Goal: Task Accomplishment & Management: Use online tool/utility

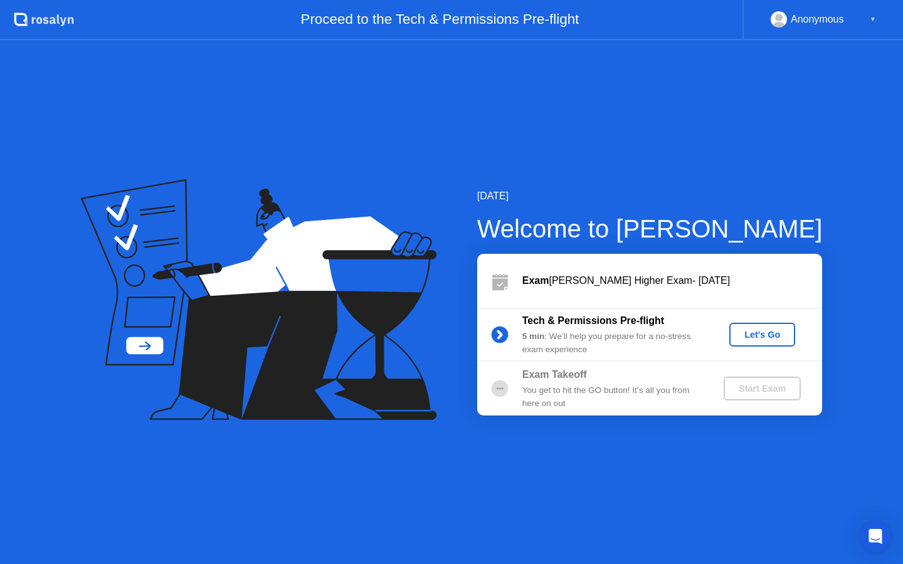
click at [759, 337] on div "Let's Go" at bounding box center [762, 335] width 56 height 10
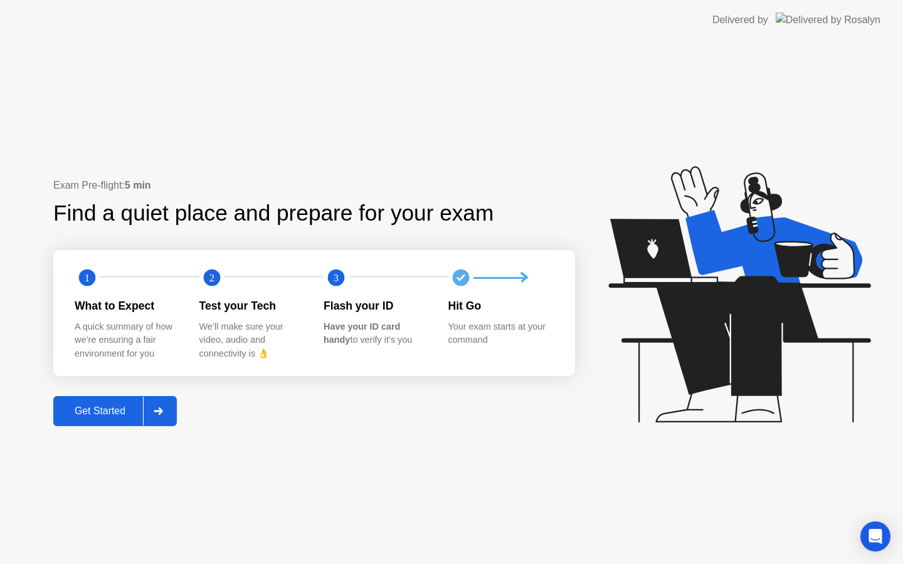
click at [115, 409] on div "Get Started" at bounding box center [100, 411] width 86 height 11
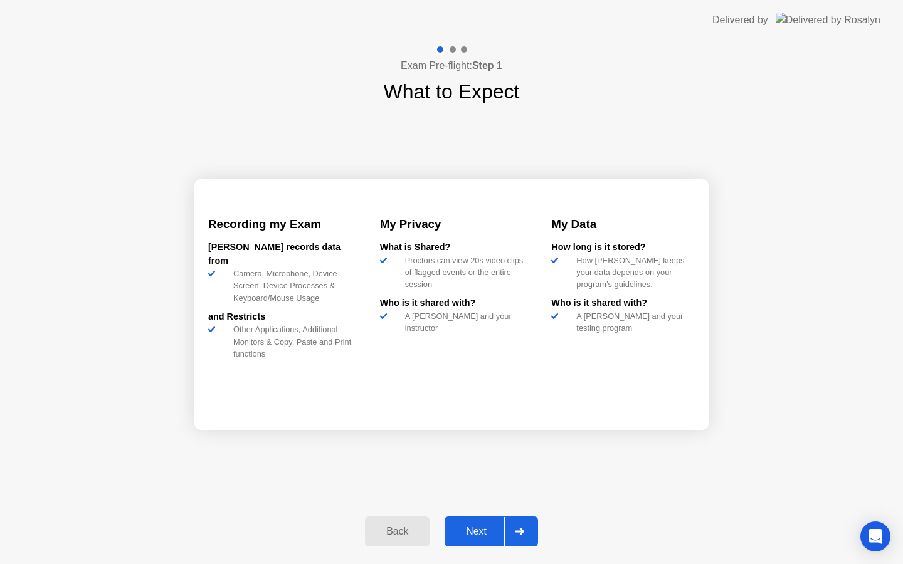
click at [475, 532] on div "Next" at bounding box center [476, 531] width 56 height 11
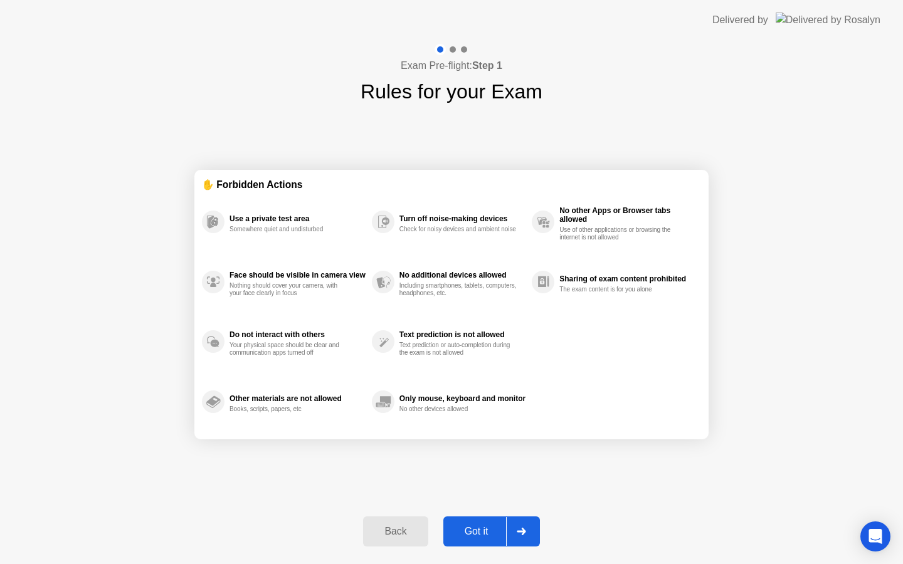
click at [476, 533] on div "Got it" at bounding box center [476, 531] width 59 height 11
select select "**********"
select select "*******"
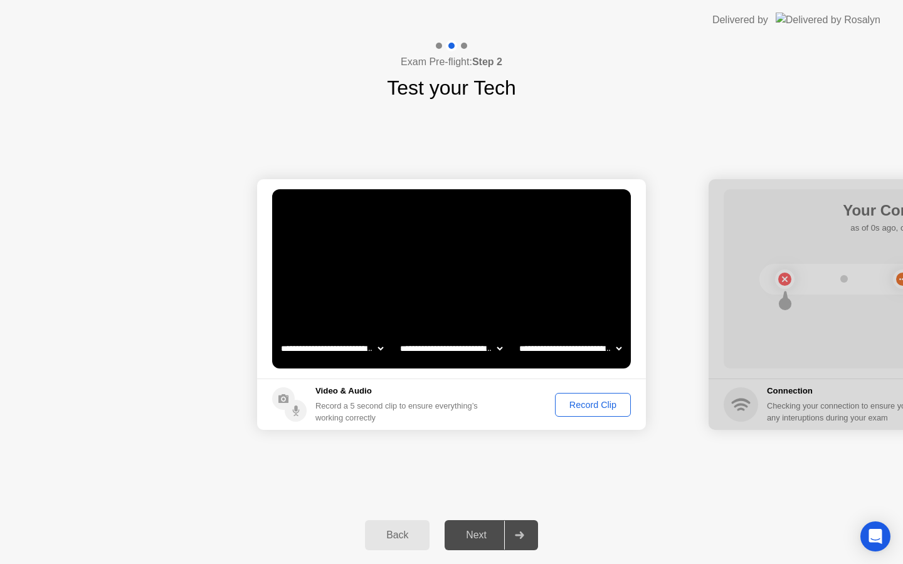
click at [497, 350] on select "**********" at bounding box center [451, 348] width 107 height 25
click at [503, 287] on video at bounding box center [451, 278] width 359 height 179
click at [594, 406] on div "Record Clip" at bounding box center [592, 405] width 67 height 10
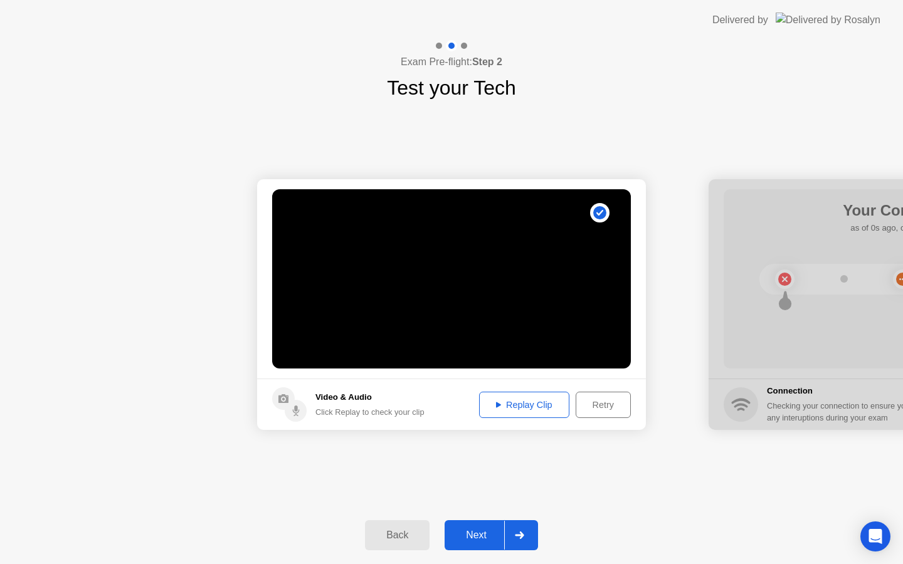
click at [507, 407] on div "Replay Clip" at bounding box center [524, 405] width 82 height 10
drag, startPoint x: 751, startPoint y: 187, endPoint x: 727, endPoint y: 186, distance: 24.5
click at [727, 186] on div at bounding box center [903, 304] width 389 height 251
click at [472, 532] on div "Next" at bounding box center [476, 535] width 56 height 11
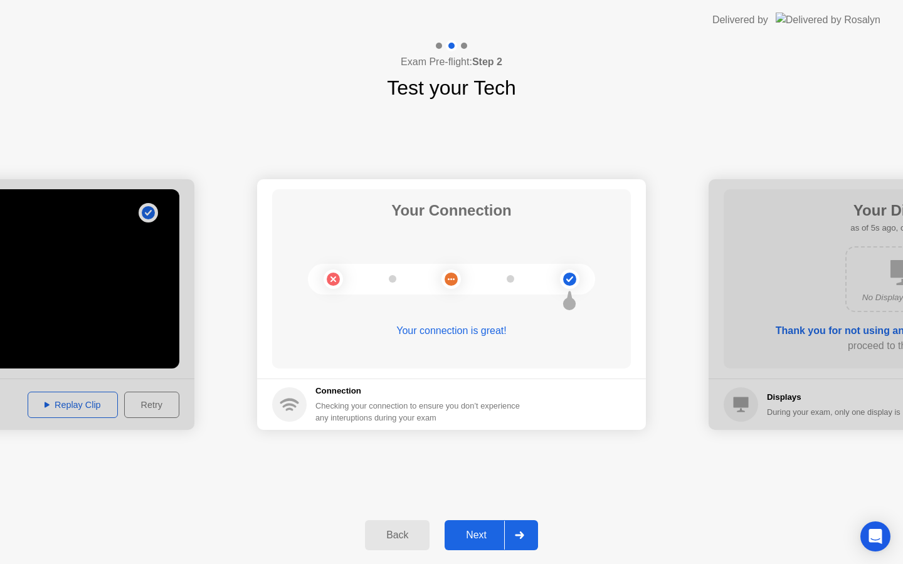
click at [480, 536] on div "Next" at bounding box center [476, 535] width 56 height 11
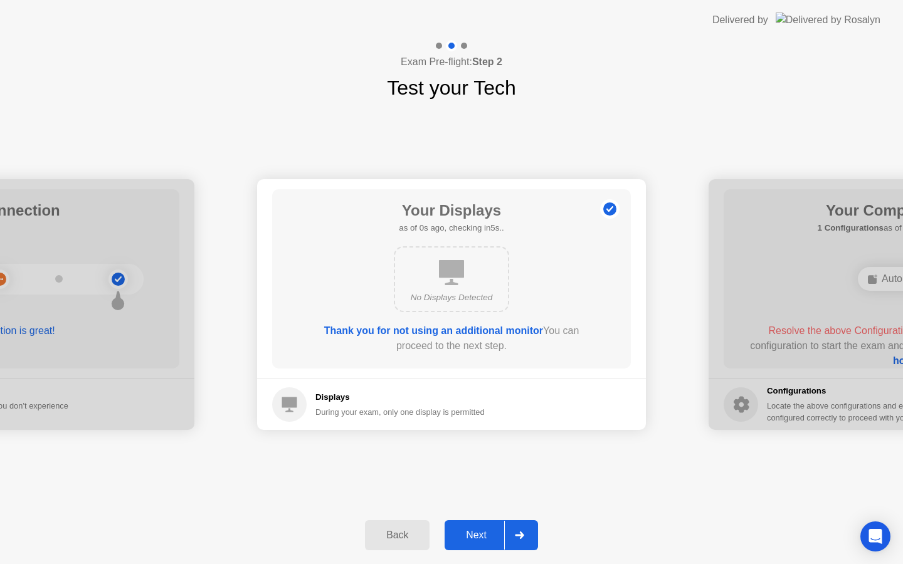
click at [479, 536] on div "Next" at bounding box center [476, 535] width 56 height 11
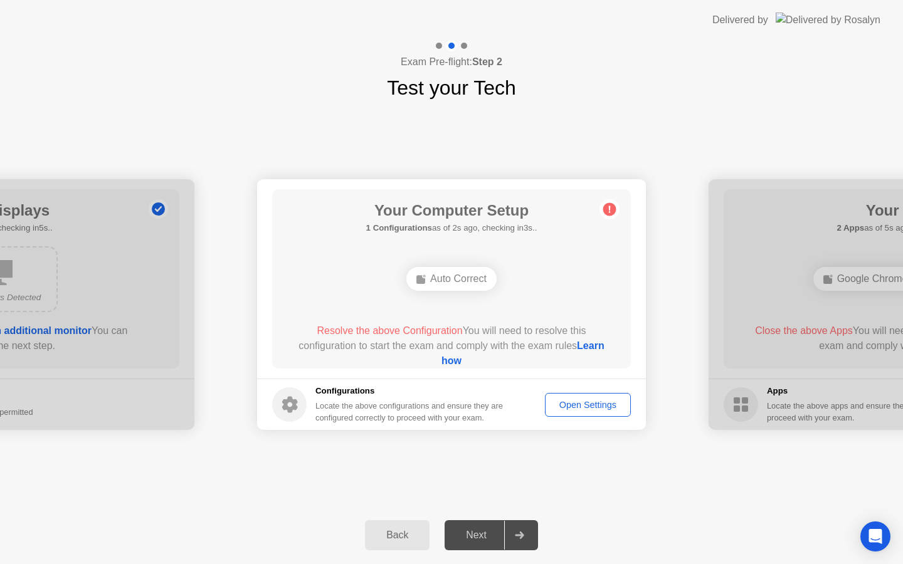
click at [566, 406] on div "Open Settings" at bounding box center [587, 405] width 77 height 10
click at [613, 210] on circle at bounding box center [609, 209] width 13 height 13
click at [483, 532] on div "Next" at bounding box center [476, 535] width 56 height 11
click at [293, 404] on icon at bounding box center [290, 405] width 16 height 16
click at [450, 271] on div "Auto Correct" at bounding box center [451, 279] width 90 height 24
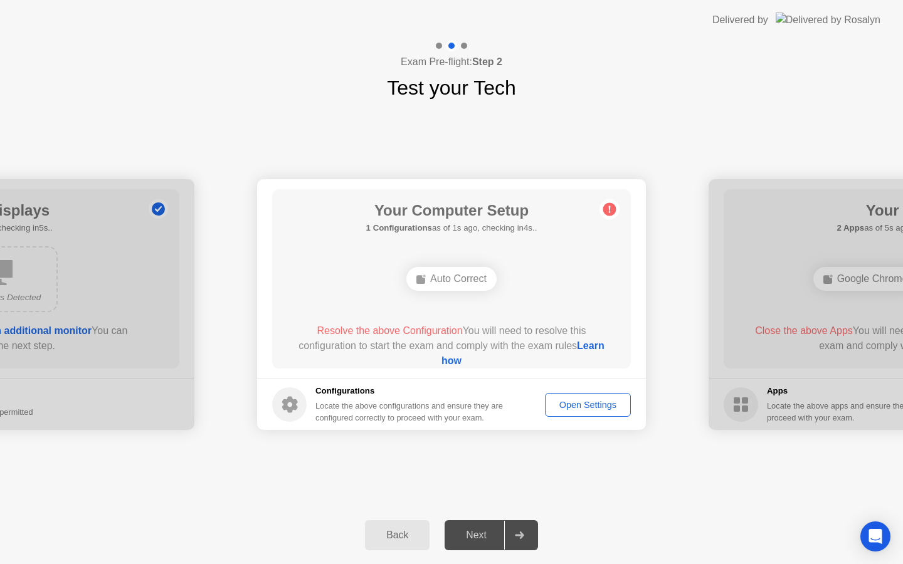
click at [441, 282] on div "Auto Correct" at bounding box center [451, 279] width 90 height 24
click at [461, 362] on link "Learn how" at bounding box center [522, 353] width 163 height 26
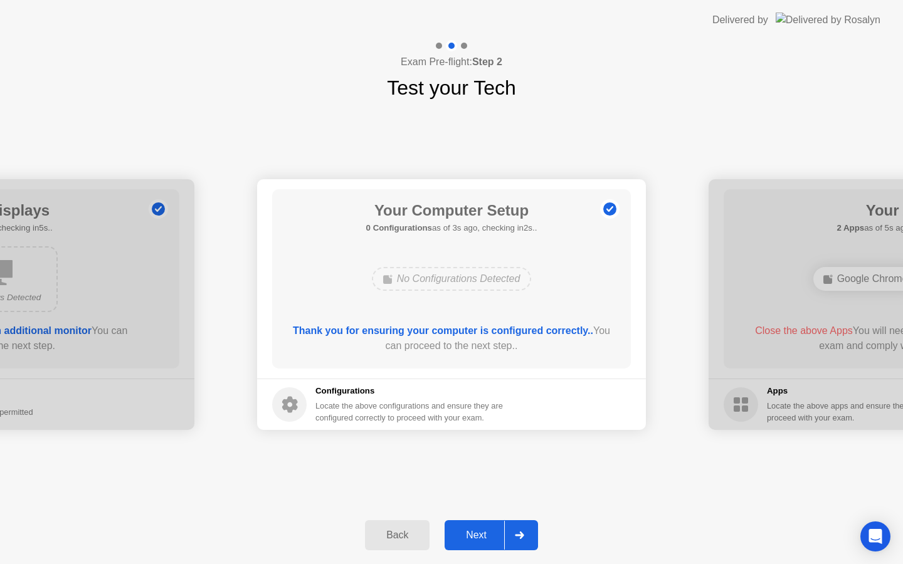
click at [482, 530] on div "Next" at bounding box center [476, 535] width 56 height 11
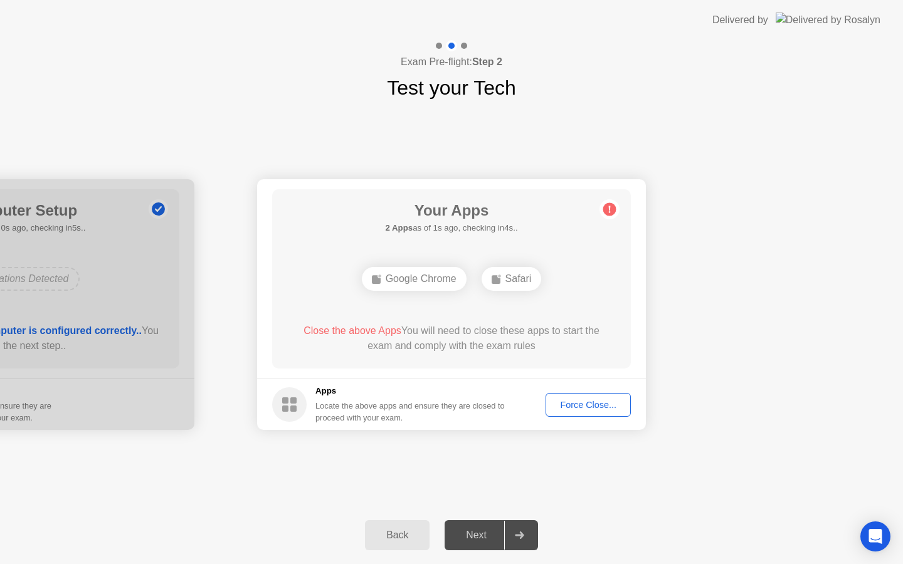
click at [520, 278] on div "Safari" at bounding box center [512, 279] width 60 height 24
click at [416, 281] on div "Google Chrome" at bounding box center [414, 279] width 105 height 24
click at [586, 406] on div "Force Close..." at bounding box center [588, 405] width 76 height 10
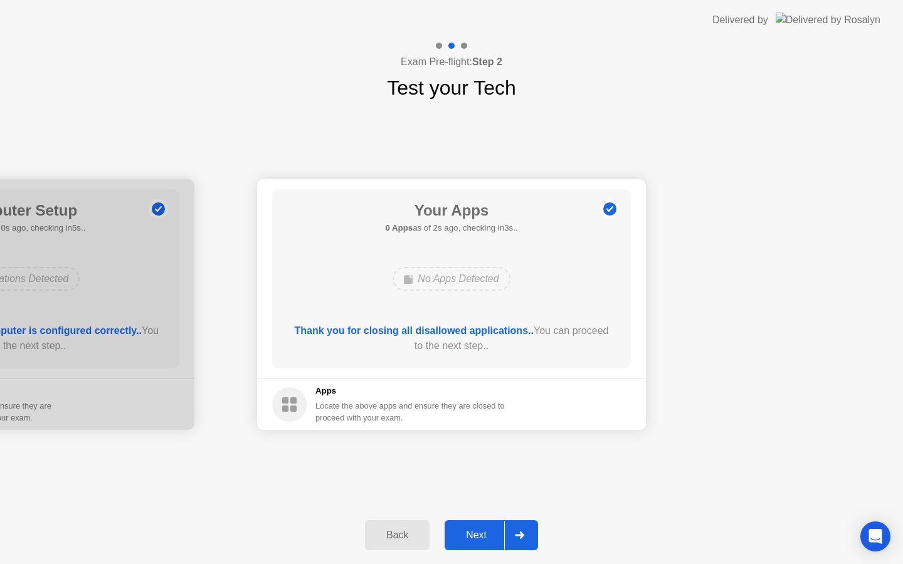
click at [476, 538] on div "Next" at bounding box center [476, 535] width 56 height 11
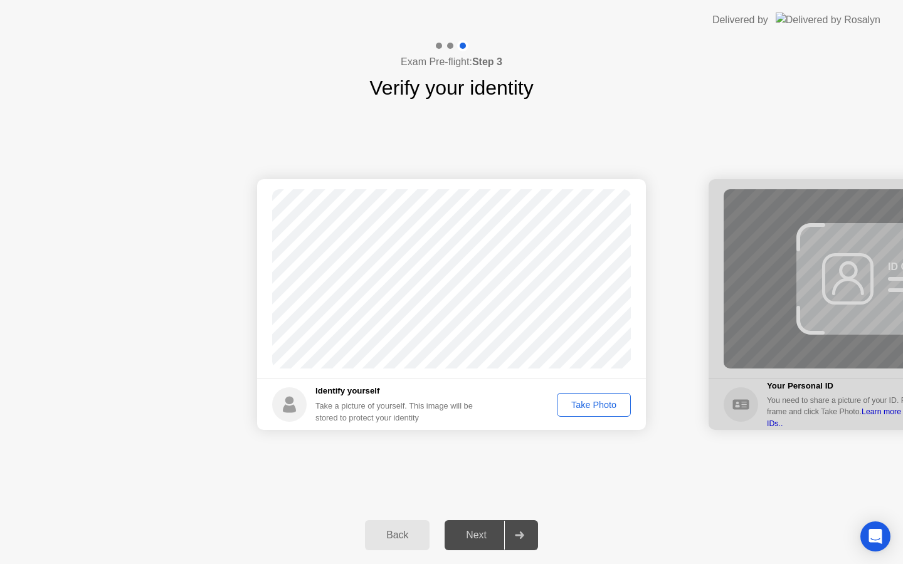
click at [600, 405] on div "Take Photo" at bounding box center [593, 405] width 65 height 10
click at [611, 404] on div "Retake" at bounding box center [601, 405] width 49 height 10
click at [611, 404] on div "Take Photo" at bounding box center [593, 405] width 65 height 10
click at [611, 404] on div "Retake" at bounding box center [601, 405] width 49 height 10
click at [611, 404] on div "Take Photo" at bounding box center [593, 405] width 65 height 10
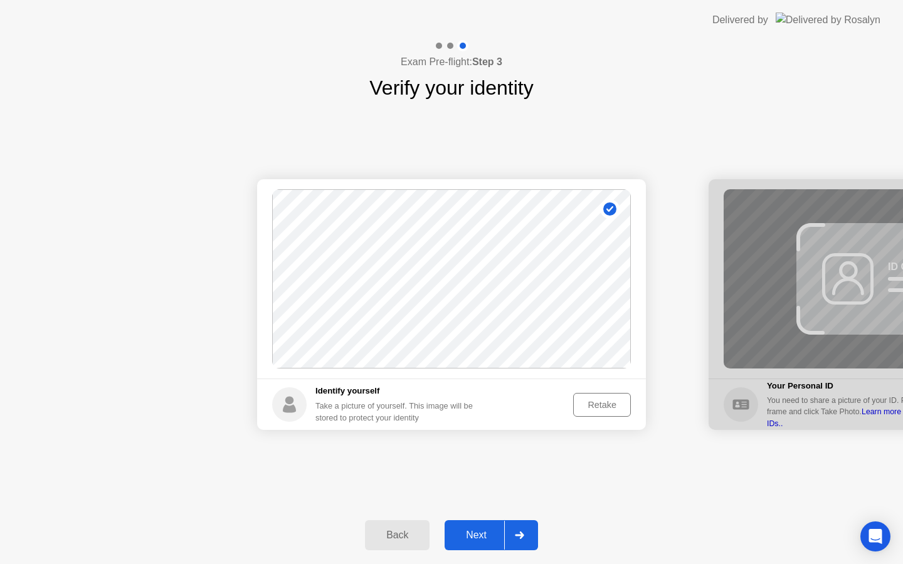
click at [487, 532] on div "Next" at bounding box center [476, 535] width 56 height 11
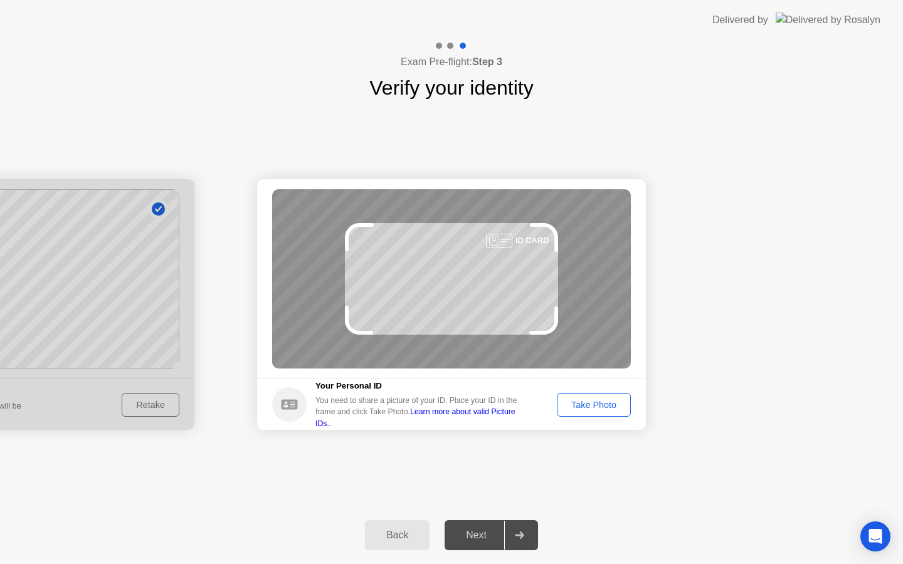
click at [585, 400] on div "Take Photo" at bounding box center [593, 405] width 65 height 10
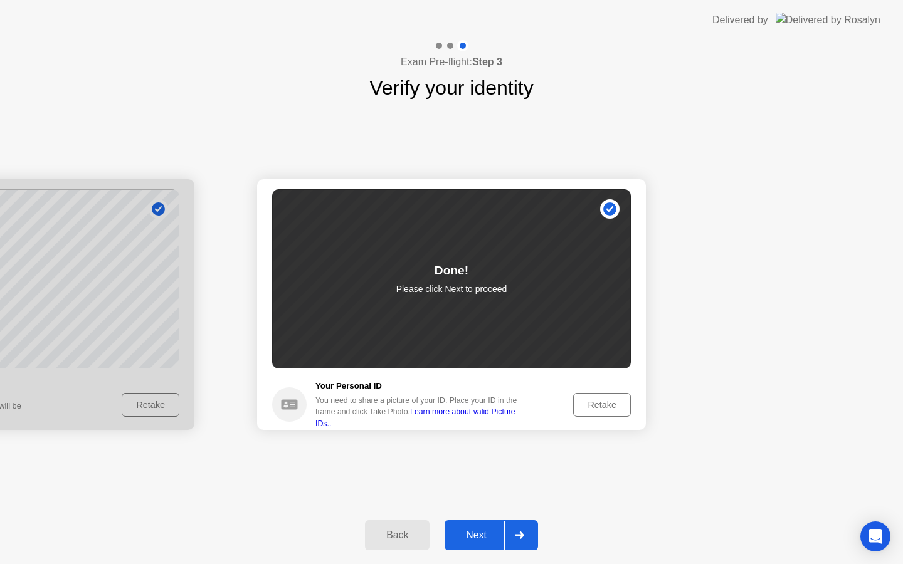
click at [458, 532] on div "Next" at bounding box center [476, 535] width 56 height 11
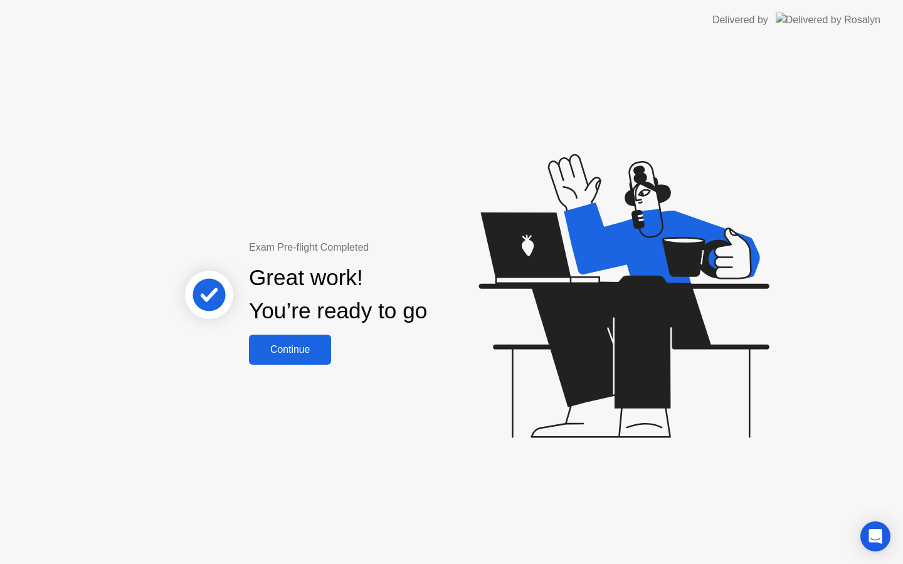
click at [295, 349] on div "Continue" at bounding box center [290, 349] width 75 height 11
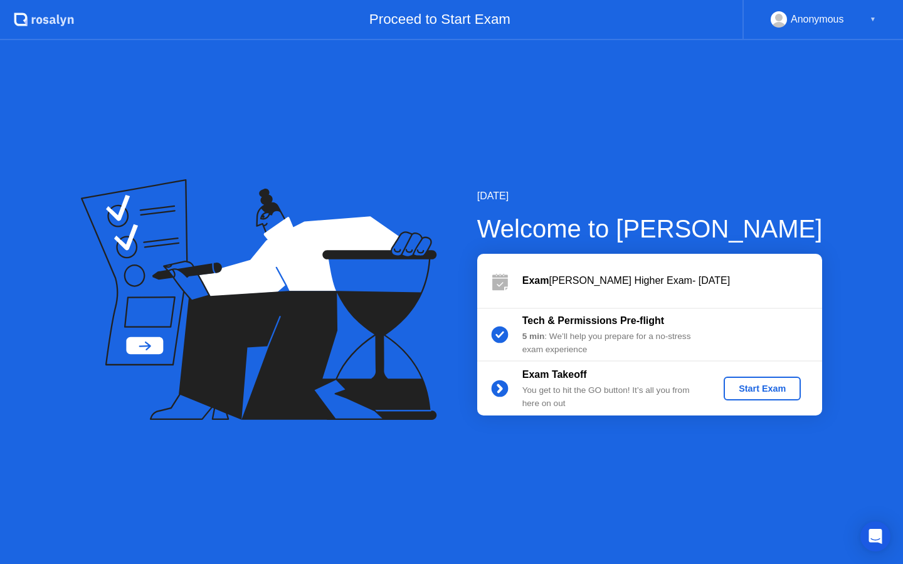
click at [753, 385] on div "Start Exam" at bounding box center [762, 389] width 67 height 10
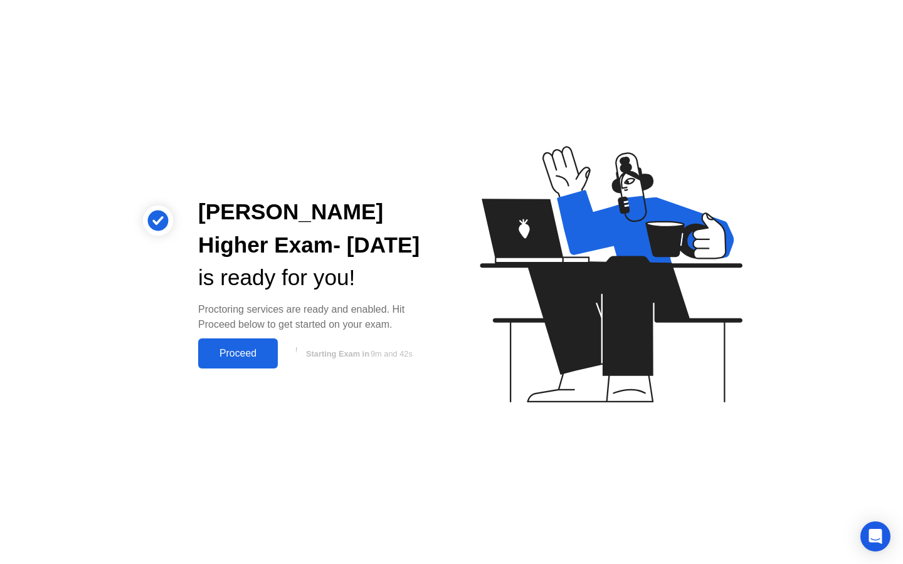
click at [229, 356] on div "Proceed" at bounding box center [238, 353] width 72 height 11
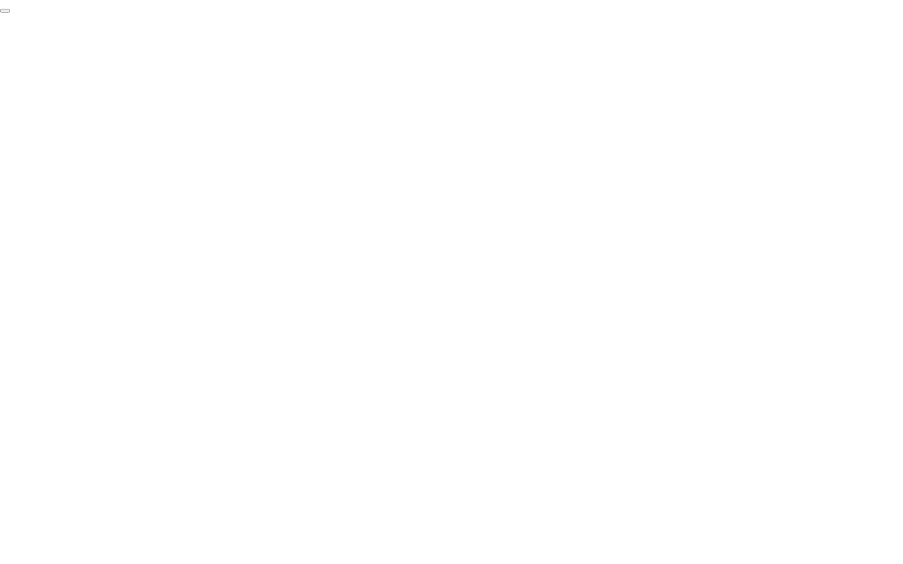
click div "End Proctoring Session"
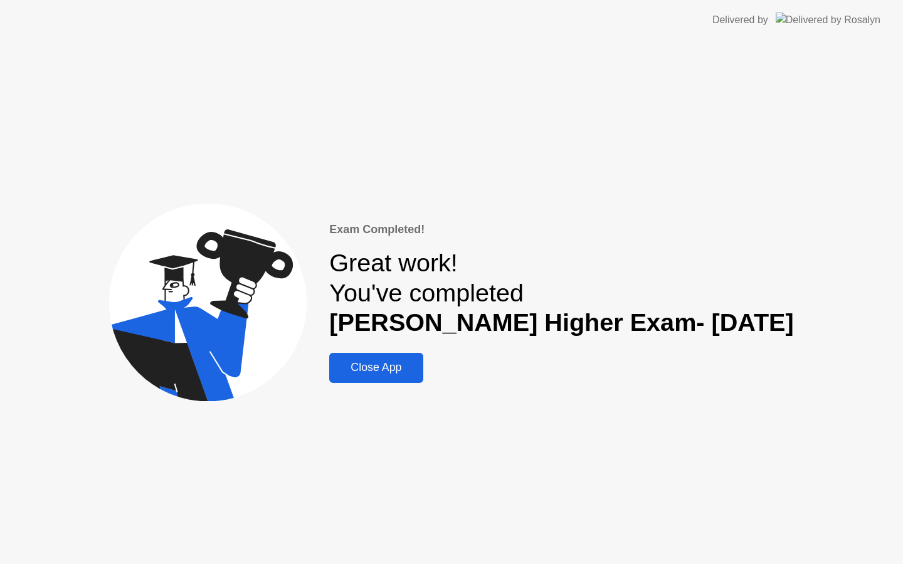
click at [394, 369] on div "Close App" at bounding box center [376, 367] width 86 height 13
